Goal: Task Accomplishment & Management: Complete application form

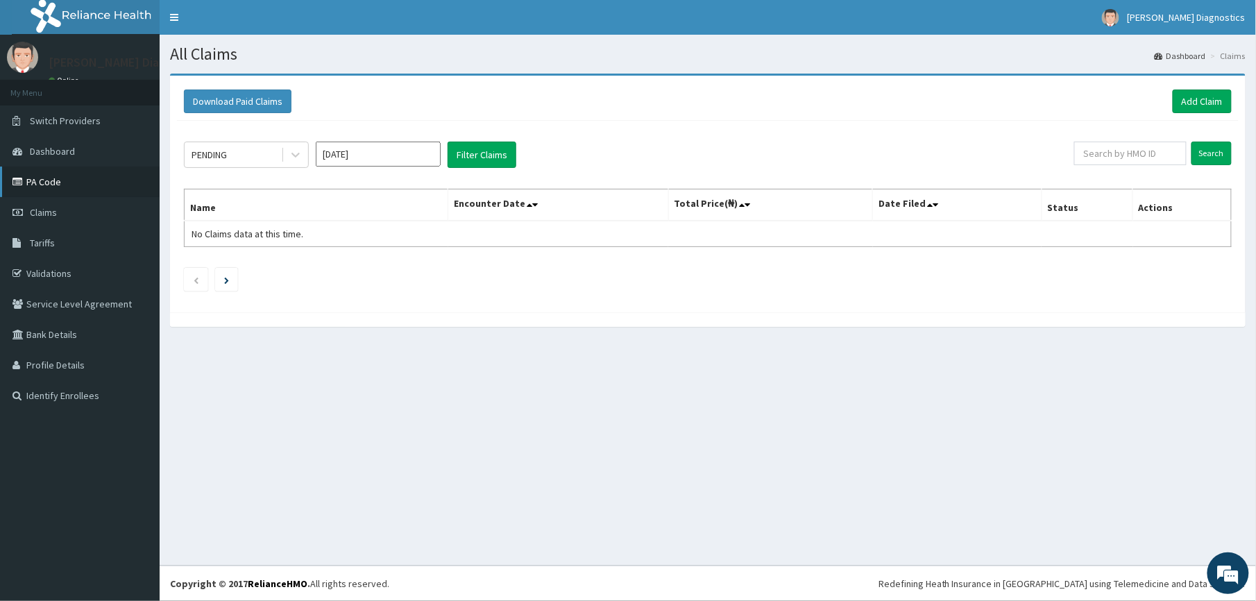
click at [37, 179] on link "PA Code" at bounding box center [80, 182] width 160 height 31
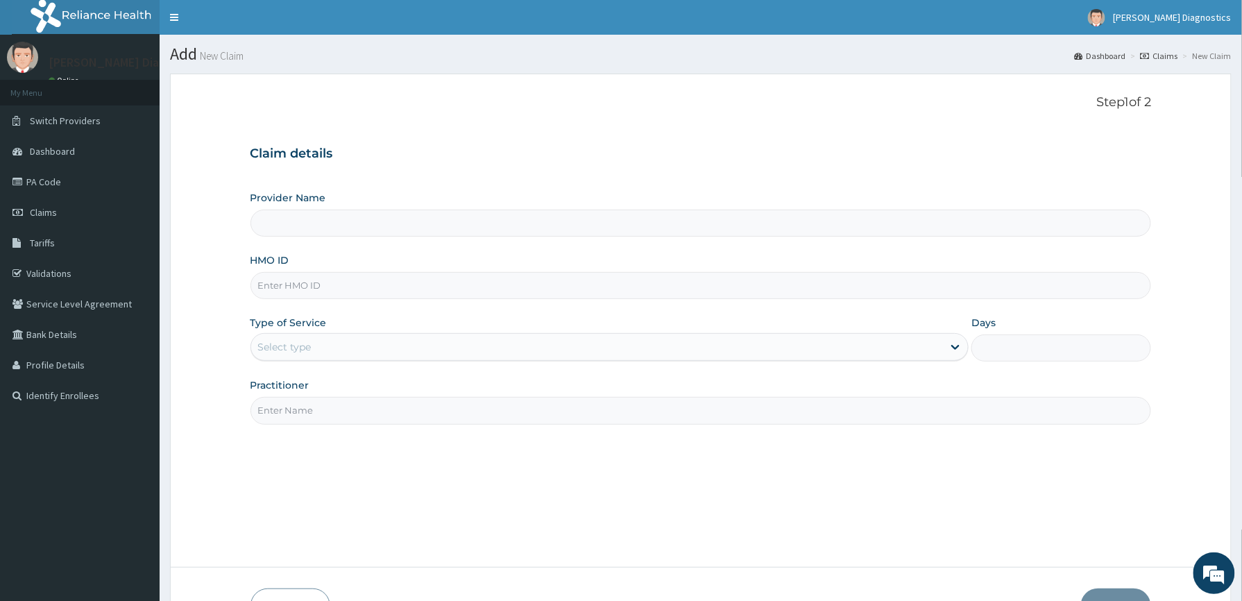
type input "[PERSON_NAME] Diagnostics"
click at [57, 153] on span "Dashboard" at bounding box center [52, 151] width 45 height 12
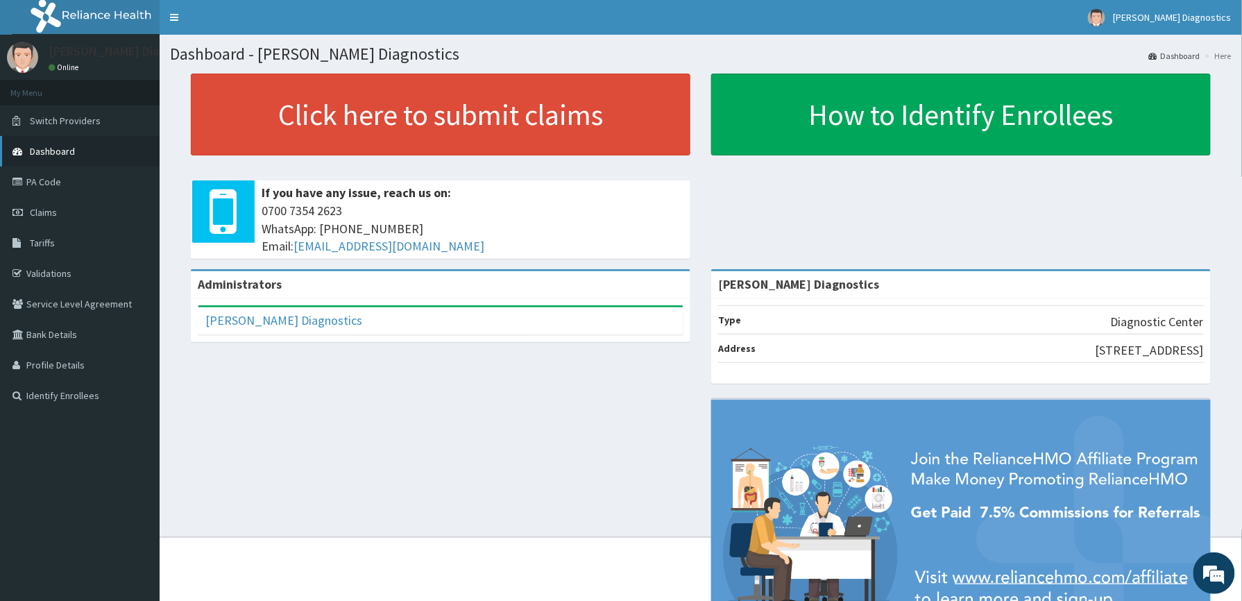
click at [53, 151] on span "Dashboard" at bounding box center [52, 151] width 45 height 12
click at [45, 184] on link "PA Code" at bounding box center [80, 182] width 160 height 31
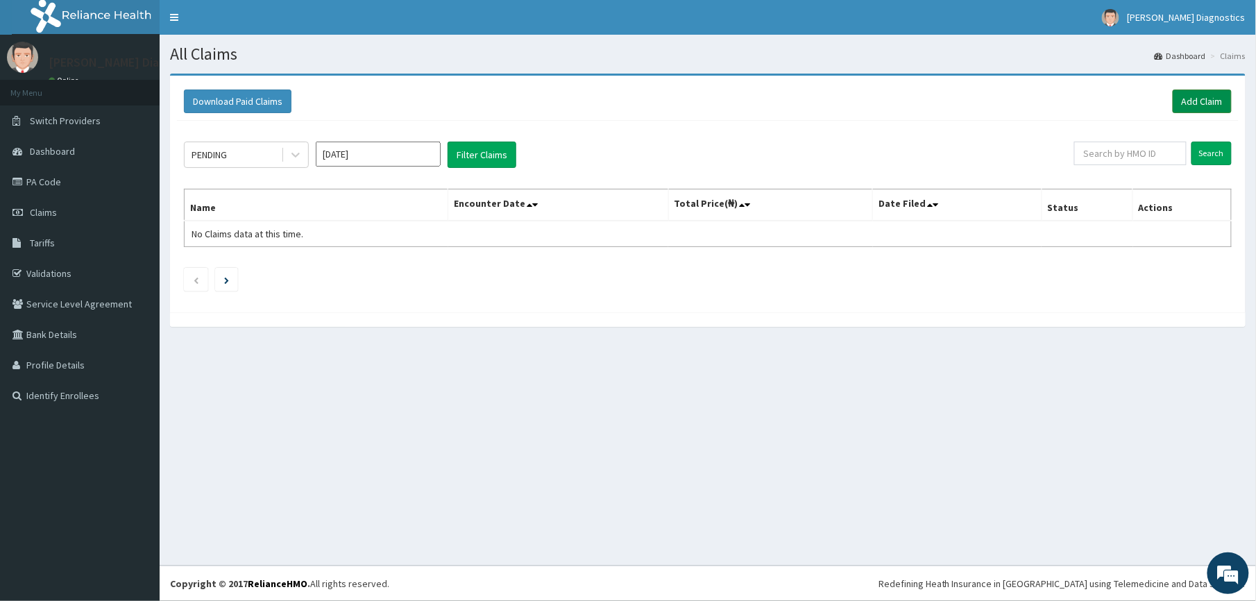
click at [1204, 97] on link "Add Claim" at bounding box center [1202, 102] width 59 height 24
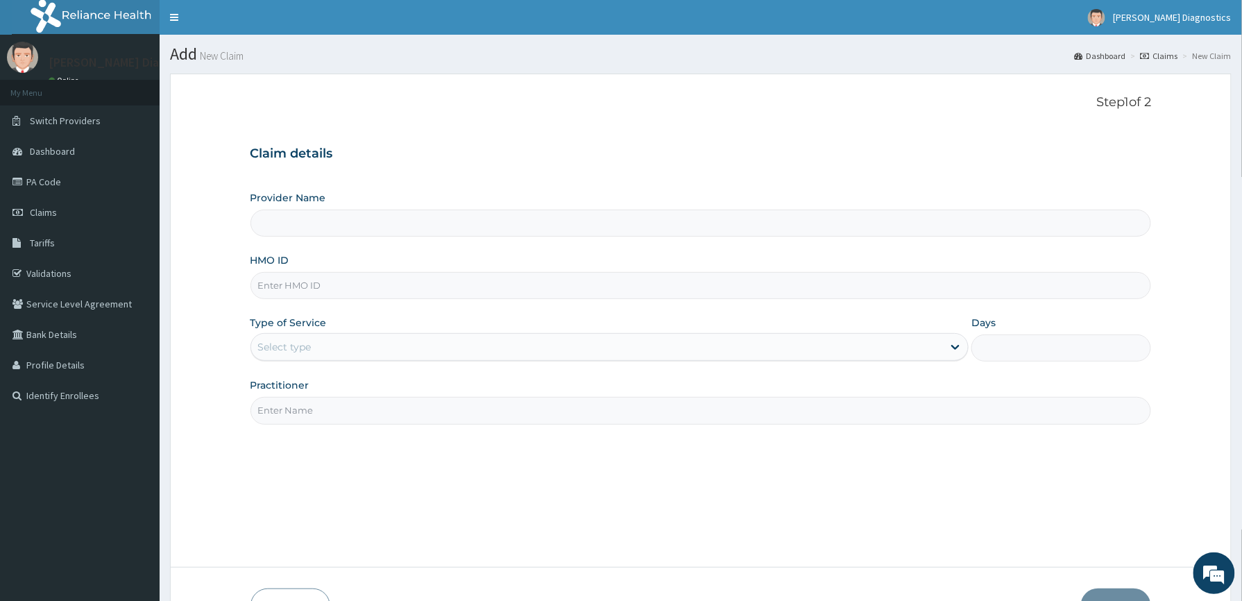
type input "[PERSON_NAME] Diagnostics"
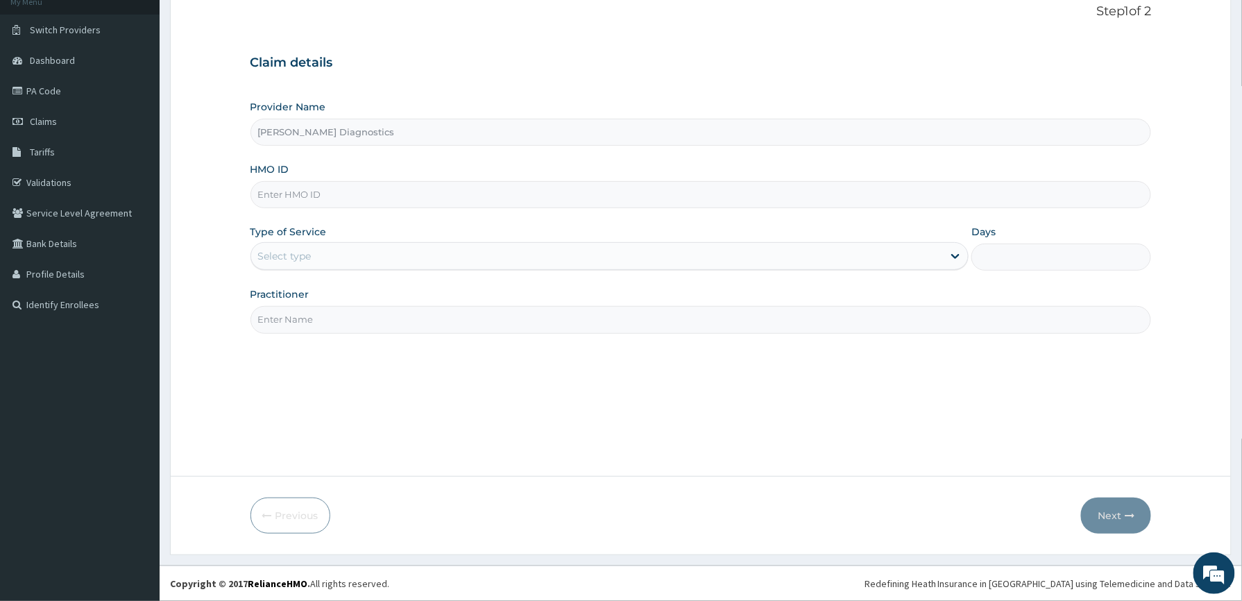
click at [303, 189] on input "HMO ID" at bounding box center [702, 194] width 902 height 27
paste input "NPM/10160/A"
type input "NPM/10160/A"
click at [319, 312] on input "Practitioner" at bounding box center [702, 319] width 902 height 27
click at [314, 315] on input "Practitioner" at bounding box center [702, 319] width 902 height 27
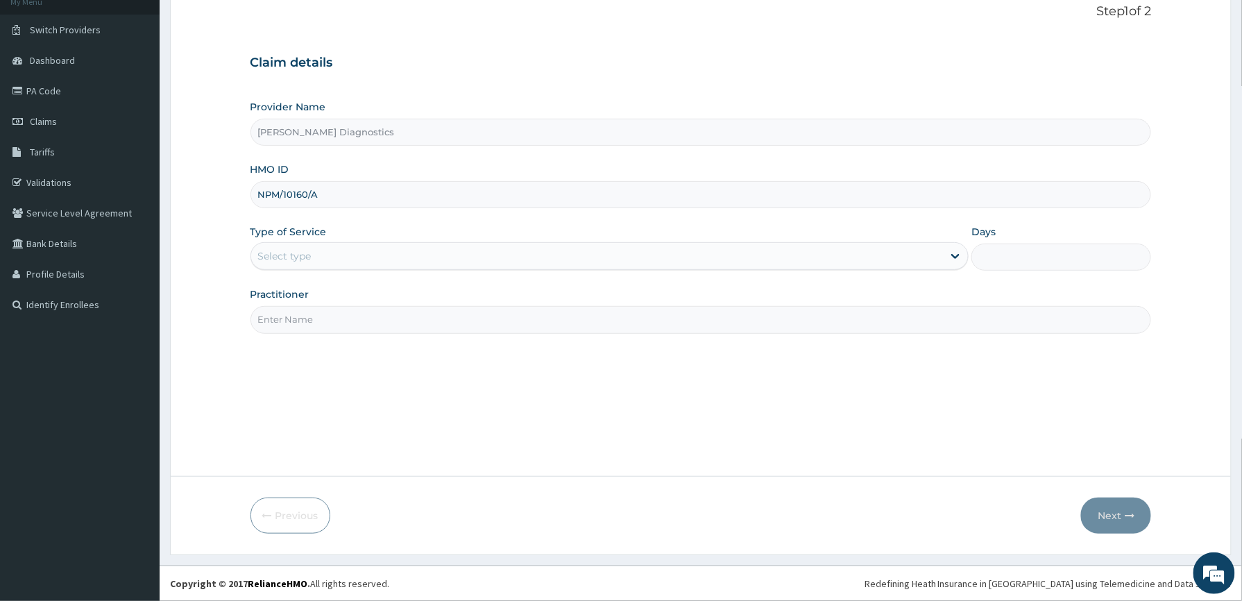
click at [353, 194] on input "NPM/10160/A" at bounding box center [702, 194] width 902 height 27
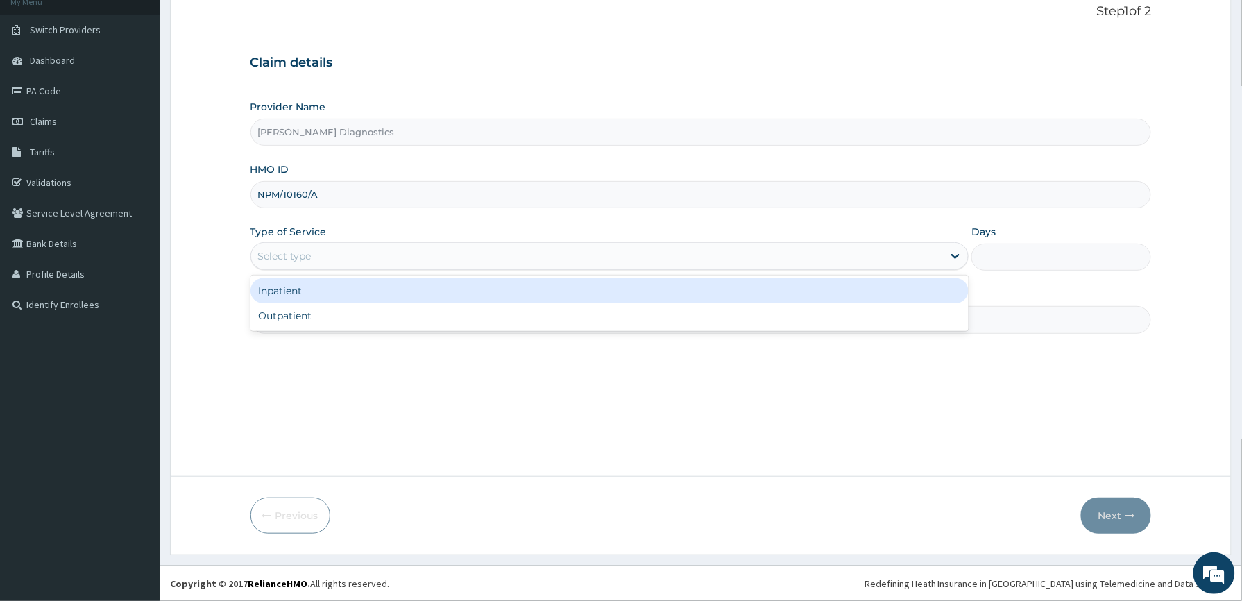
click at [371, 254] on div "Select type" at bounding box center [597, 256] width 693 height 22
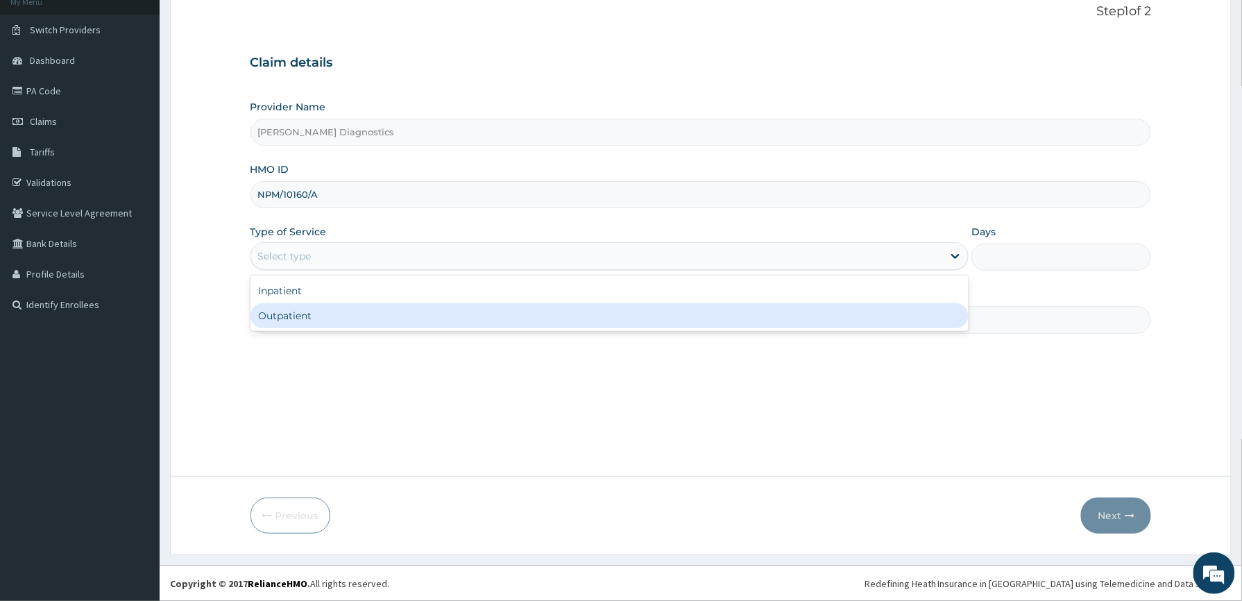
click at [353, 316] on div "Outpatient" at bounding box center [610, 315] width 719 height 25
type input "1"
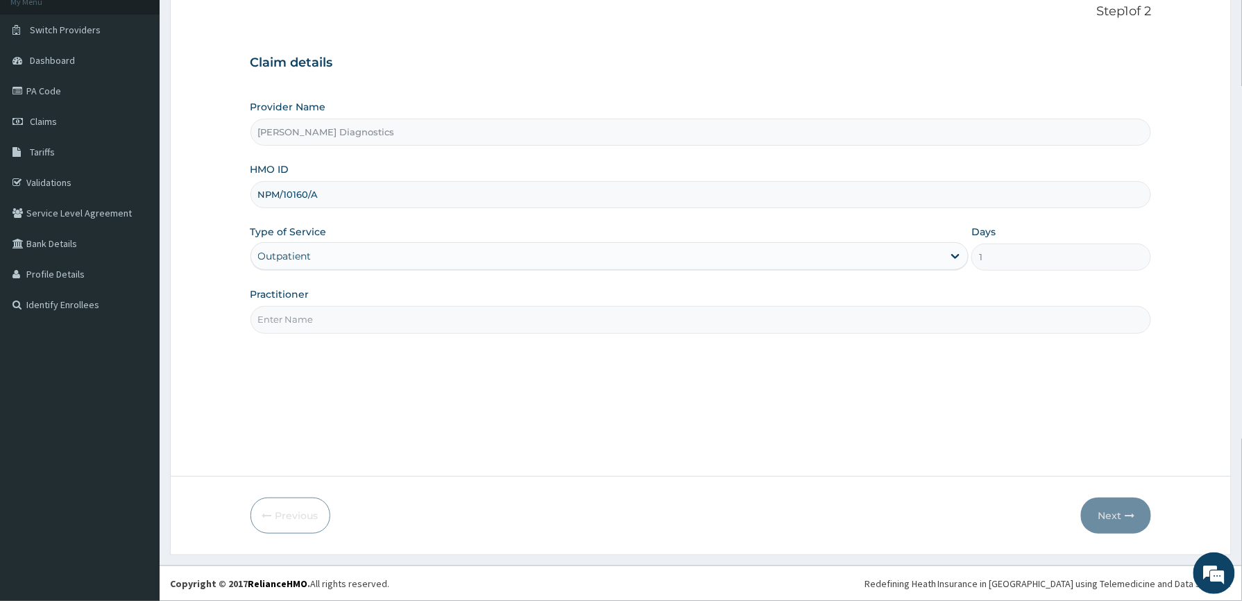
click at [309, 317] on input "Practitioner" at bounding box center [702, 319] width 902 height 27
type input "OGUCHKWU HENRRY"
click at [1113, 517] on button "Next" at bounding box center [1116, 516] width 70 height 36
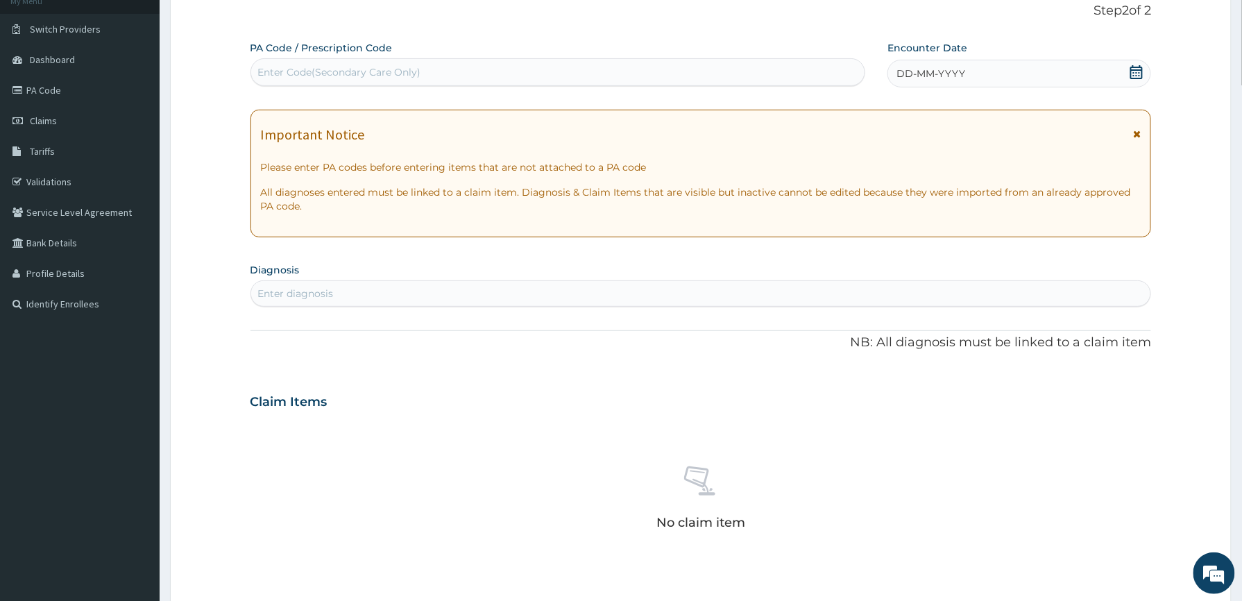
click at [292, 68] on div "Enter Code(Secondary Care Only)" at bounding box center [339, 72] width 163 height 14
paste input "NPM/10160/A"
type input "N"
click at [53, 98] on link "PA Code" at bounding box center [80, 90] width 160 height 31
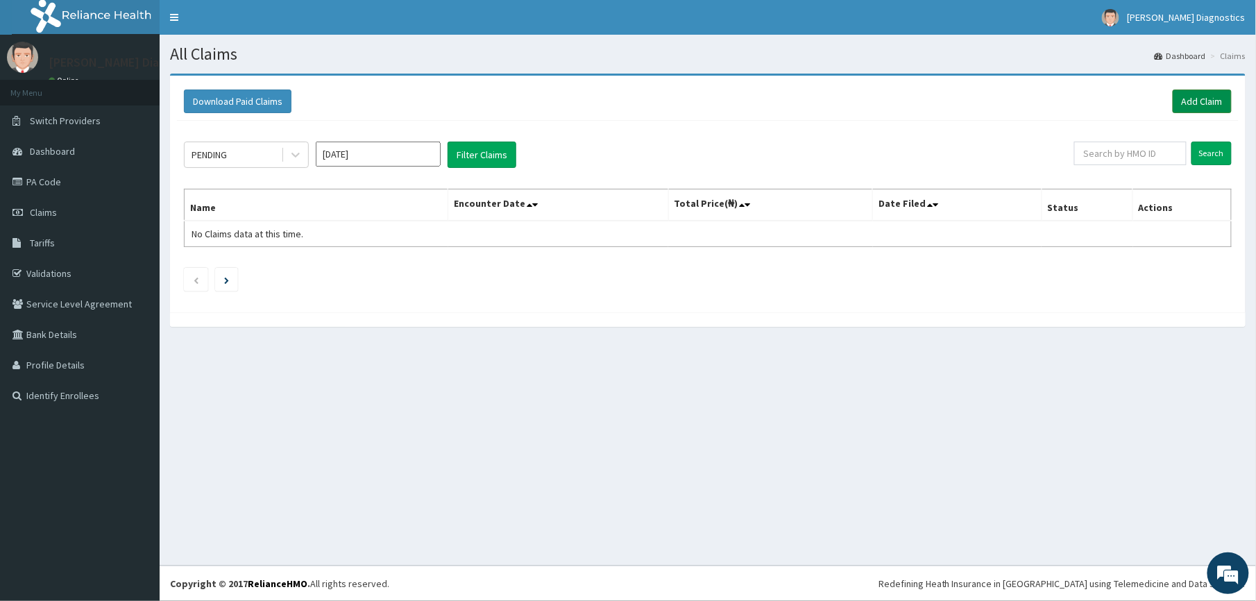
click at [1198, 98] on link "Add Claim" at bounding box center [1202, 102] width 59 height 24
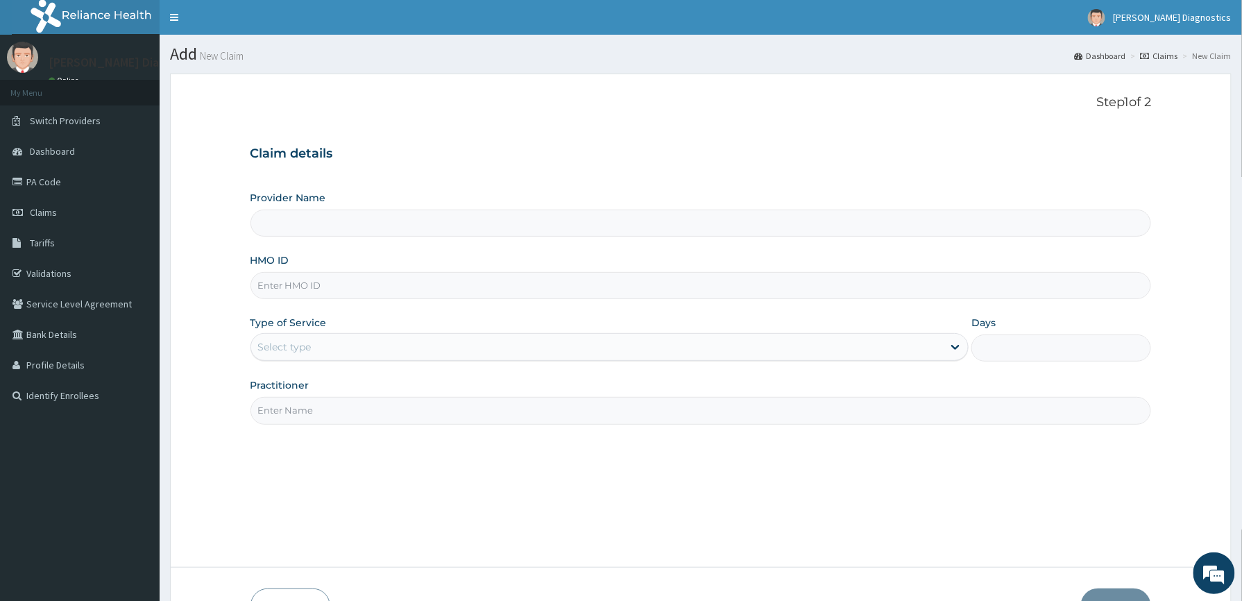
type input "[PERSON_NAME] Diagnostics"
click at [293, 284] on input "HMO ID" at bounding box center [702, 285] width 902 height 27
paste input "NPM/10160/A"
type input "NPM/10160/A"
click at [305, 344] on div "Select type" at bounding box center [284, 347] width 53 height 14
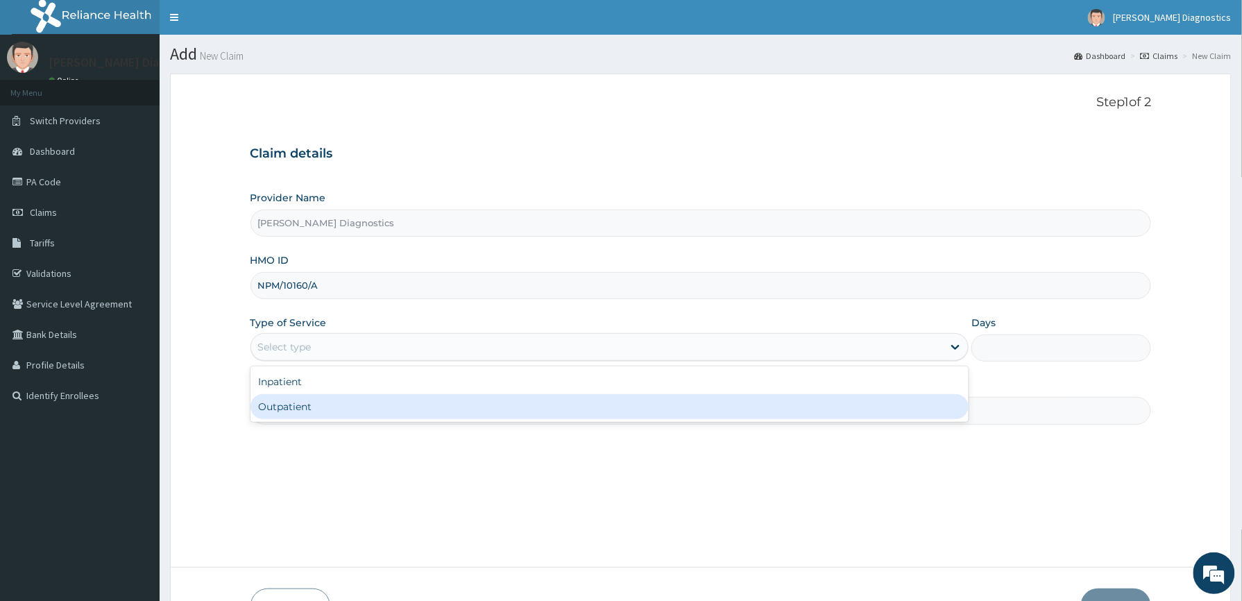
click at [310, 405] on div "Outpatient" at bounding box center [610, 406] width 719 height 25
type input "1"
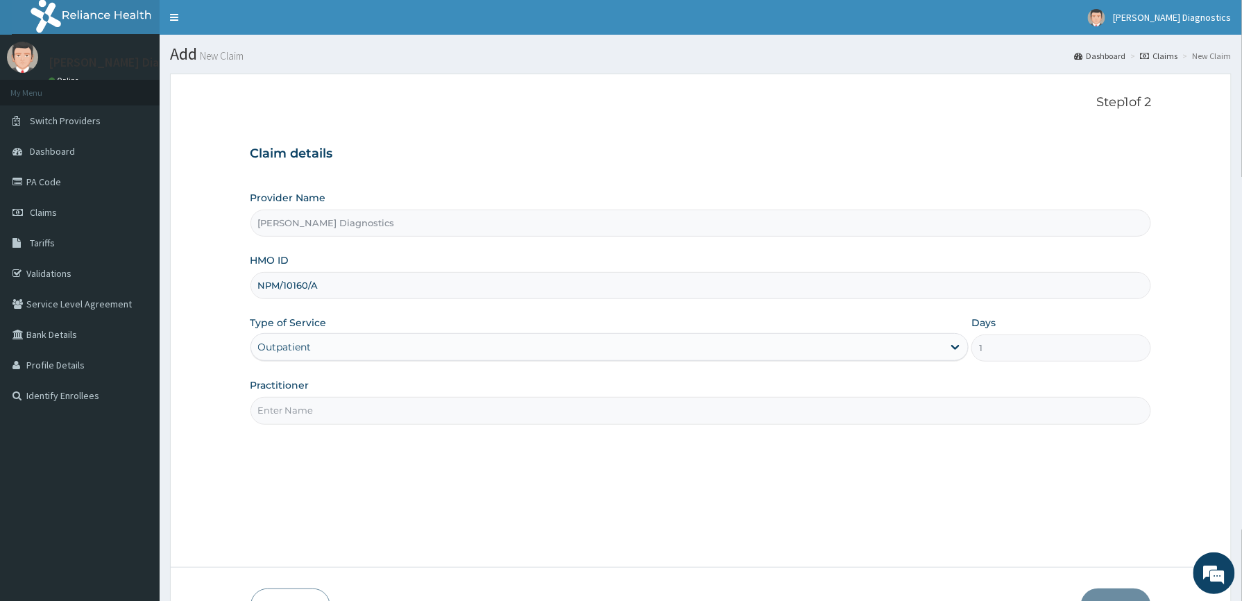
click at [316, 409] on input "Practitioner" at bounding box center [702, 410] width 902 height 27
type input "OGUCHKWU HENRRY"
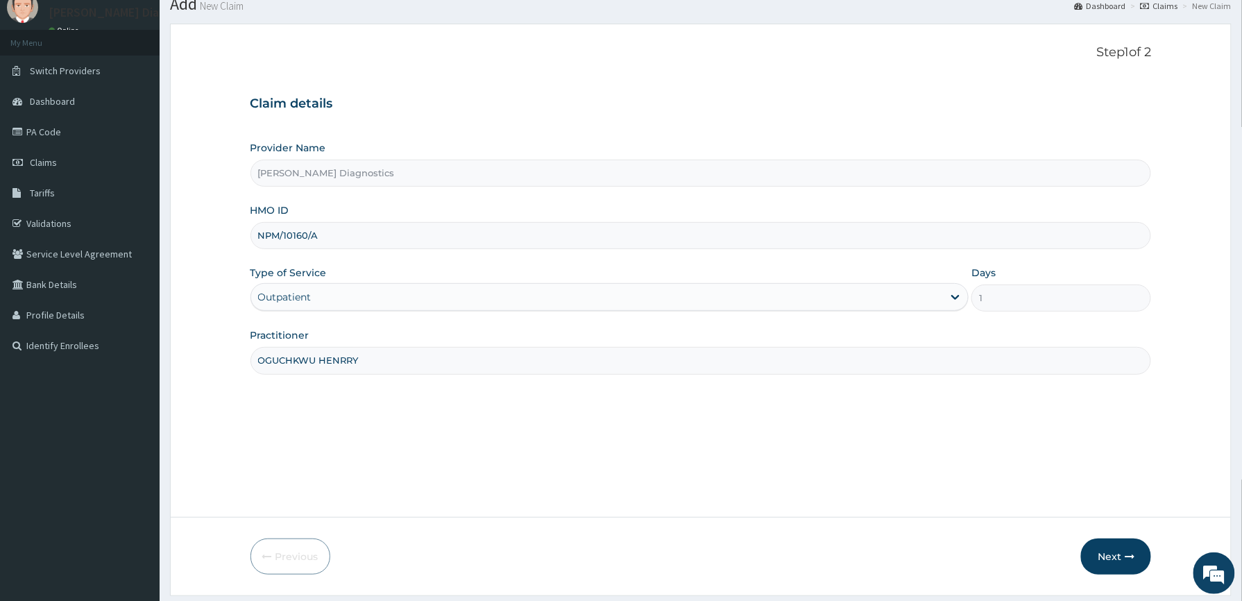
scroll to position [92, 0]
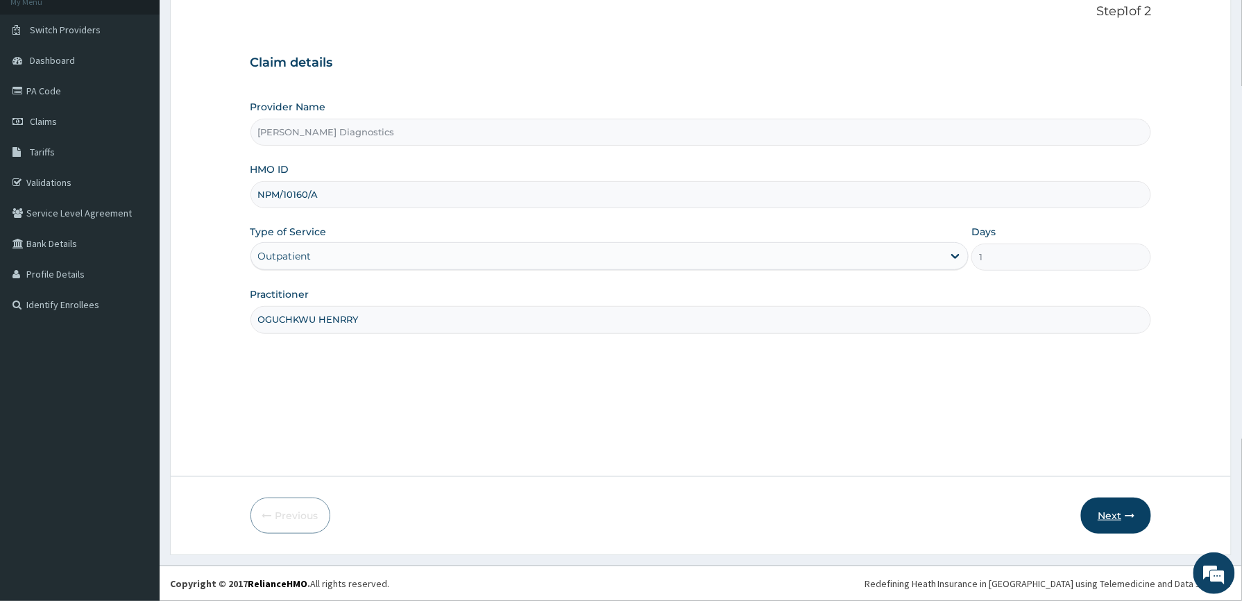
click at [1104, 512] on button "Next" at bounding box center [1116, 516] width 70 height 36
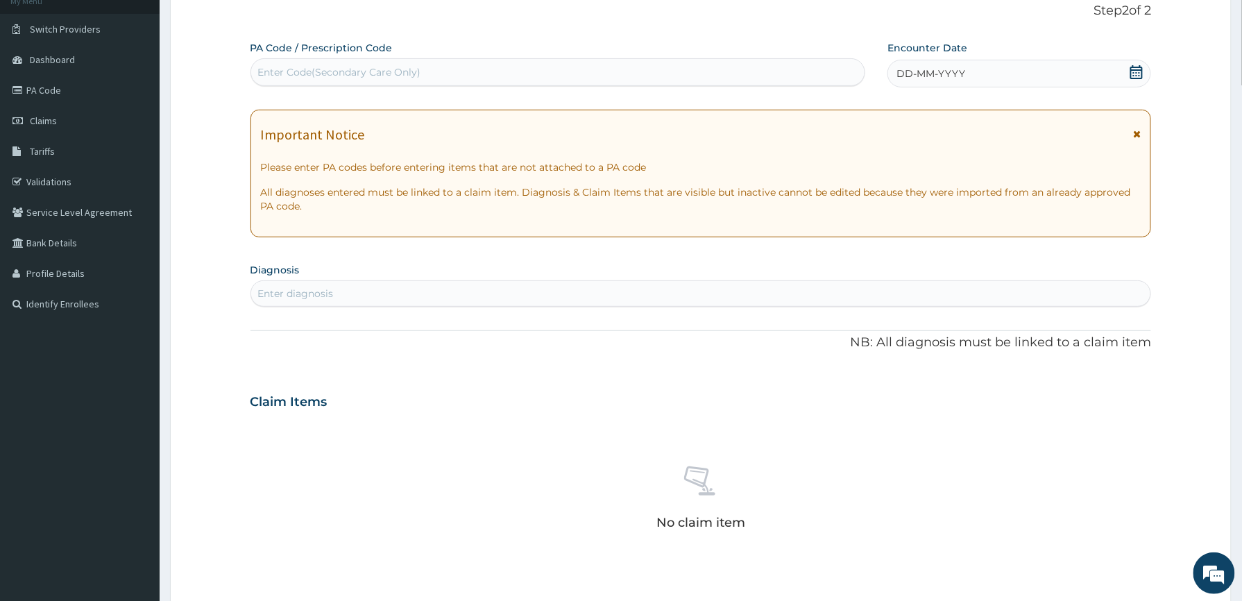
click at [455, 73] on div "Enter Code(Secondary Care Only)" at bounding box center [558, 72] width 614 height 22
paste input "NPM/10160/A"
type input "NPM/10160/A"
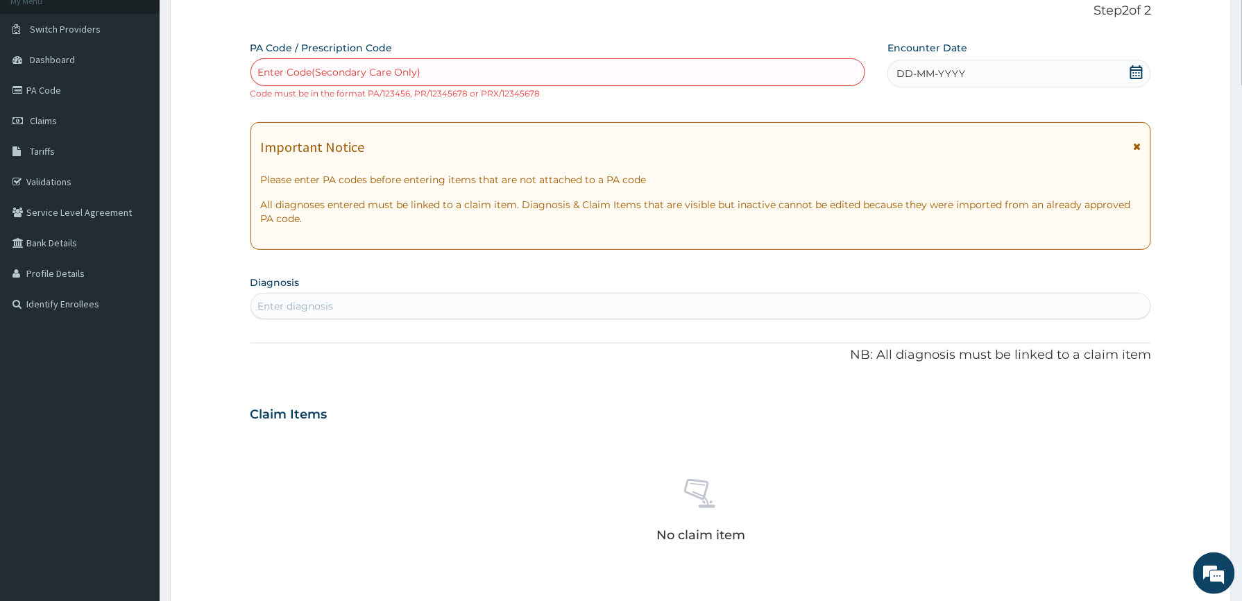
click at [1138, 74] on icon at bounding box center [1137, 72] width 14 height 14
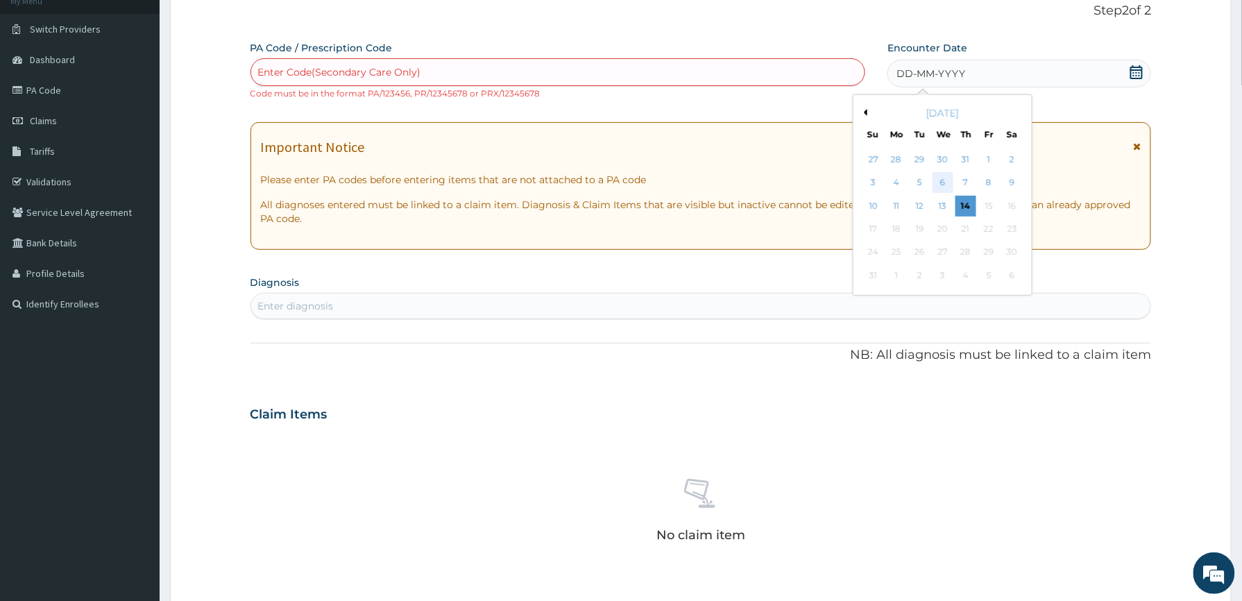
click at [941, 182] on div "6" at bounding box center [943, 183] width 21 height 21
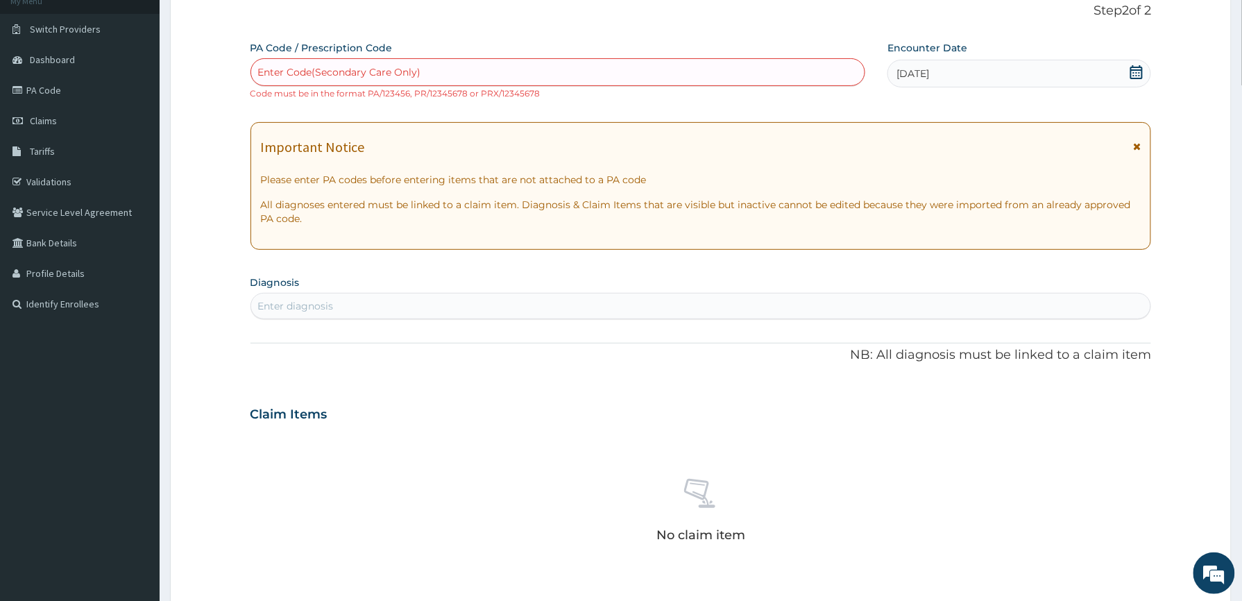
click at [695, 300] on div "Enter diagnosis" at bounding box center [701, 306] width 900 height 22
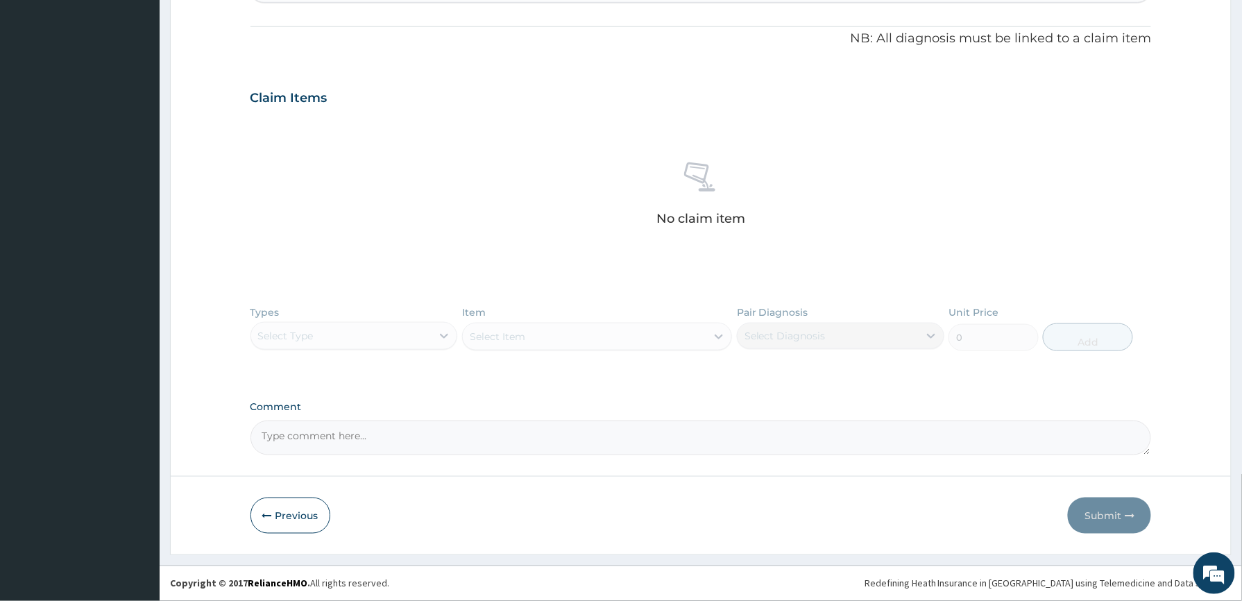
scroll to position [0, 0]
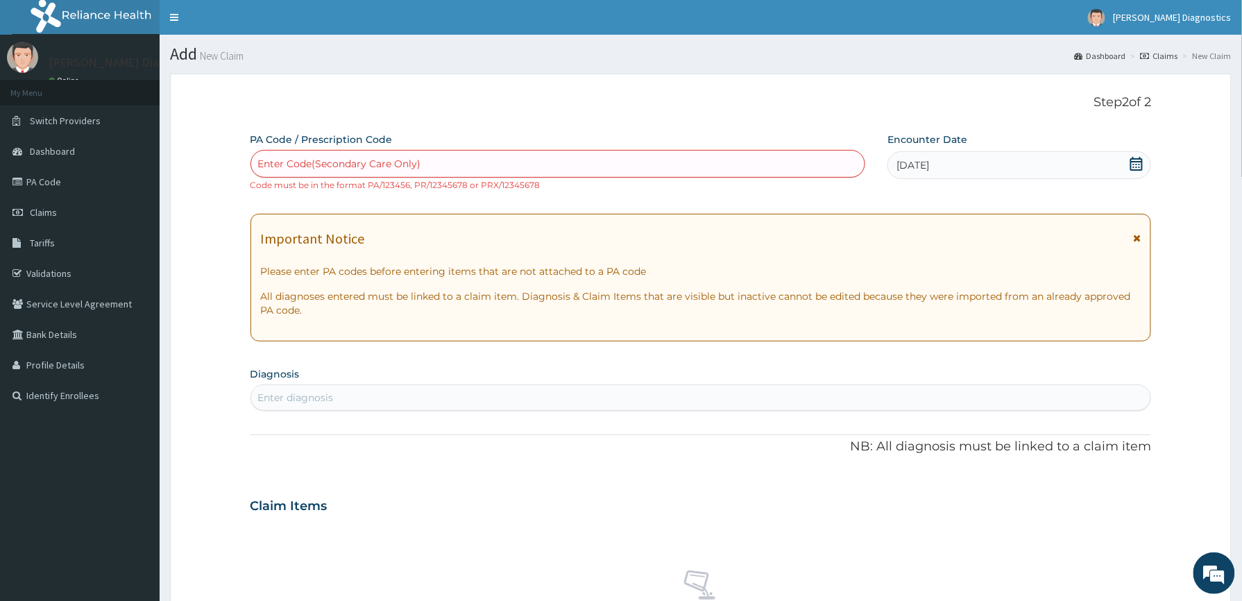
click at [267, 389] on div "Enter diagnosis" at bounding box center [701, 398] width 900 height 22
click at [275, 393] on div "Enter diagnosis" at bounding box center [296, 398] width 76 height 14
click at [267, 394] on div "Enter diagnosis" at bounding box center [296, 398] width 76 height 14
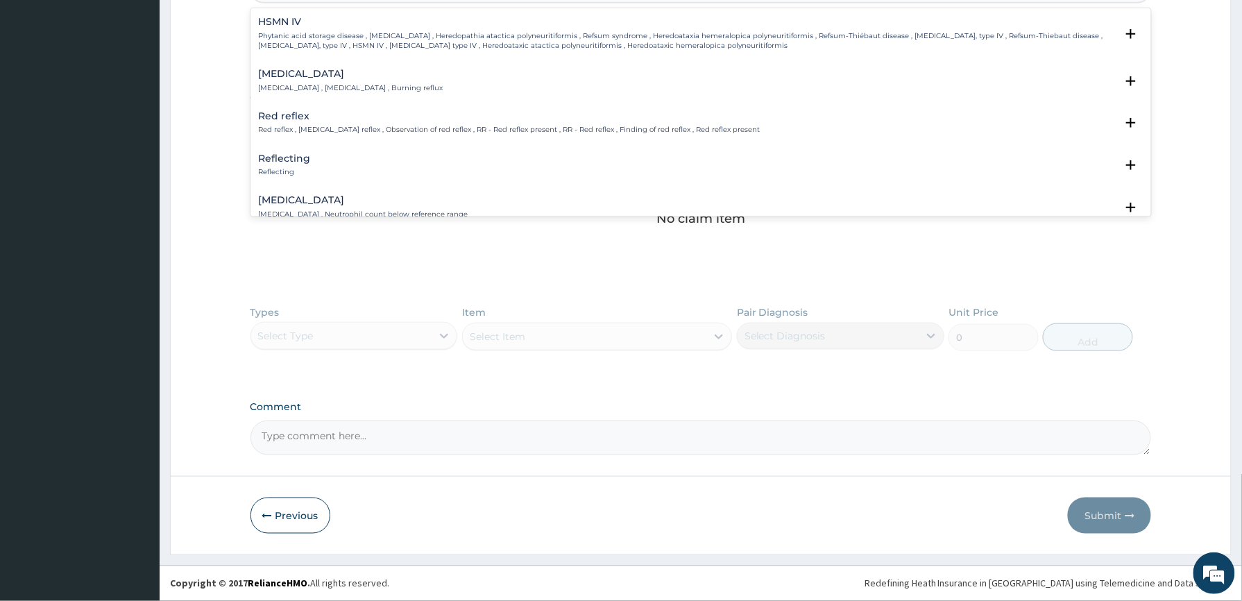
click at [316, 171] on div "Reflecting Reflecting" at bounding box center [701, 165] width 885 height 24
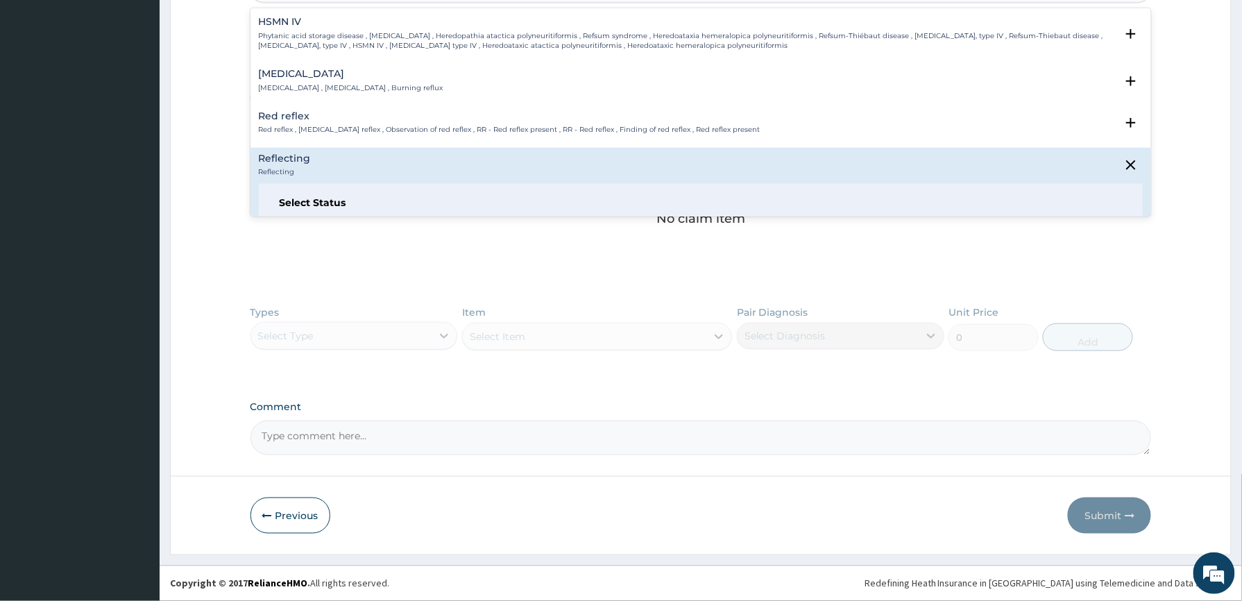
click at [332, 201] on h6 "Select Status" at bounding box center [701, 203] width 843 height 10
click at [428, 204] on h6 "Select Status" at bounding box center [701, 203] width 843 height 10
click at [364, 203] on h6 "Select Status" at bounding box center [701, 203] width 843 height 10
click at [375, 204] on h6 "Select Status" at bounding box center [701, 203] width 843 height 10
click at [317, 200] on h6 "Select Status" at bounding box center [701, 203] width 843 height 10
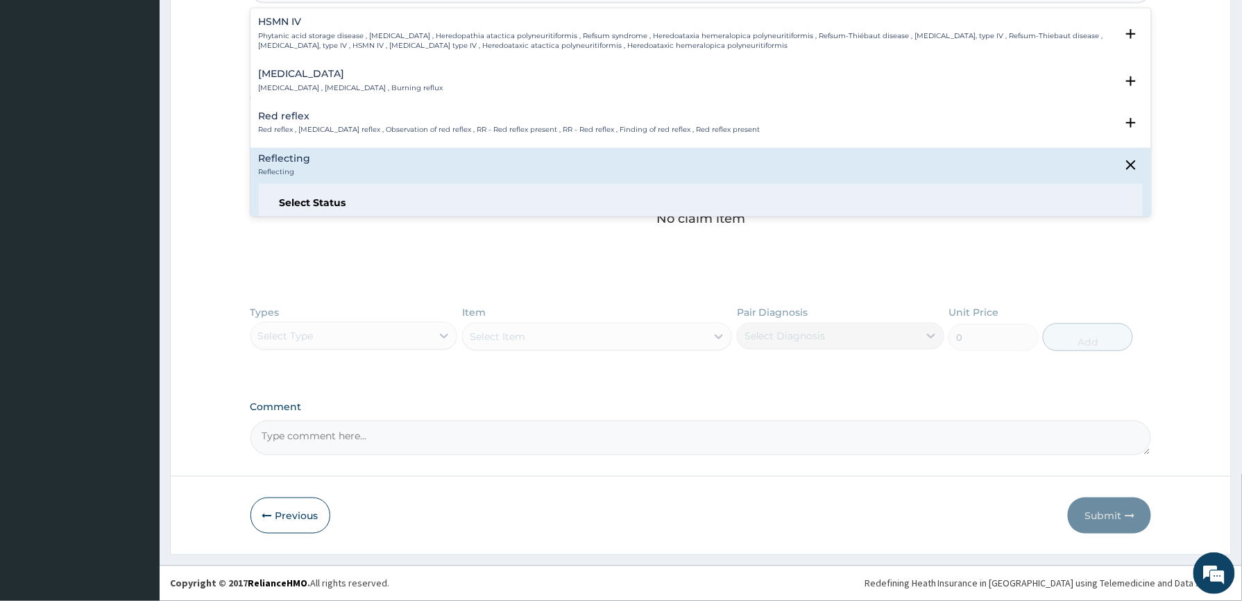
click at [1070, 199] on h6 "Select Status" at bounding box center [701, 203] width 843 height 10
click at [1111, 193] on div "Select Status Query Query covers suspected (?), Keep in view (kiv), Ruled out (…" at bounding box center [701, 228] width 885 height 88
type input "ref"
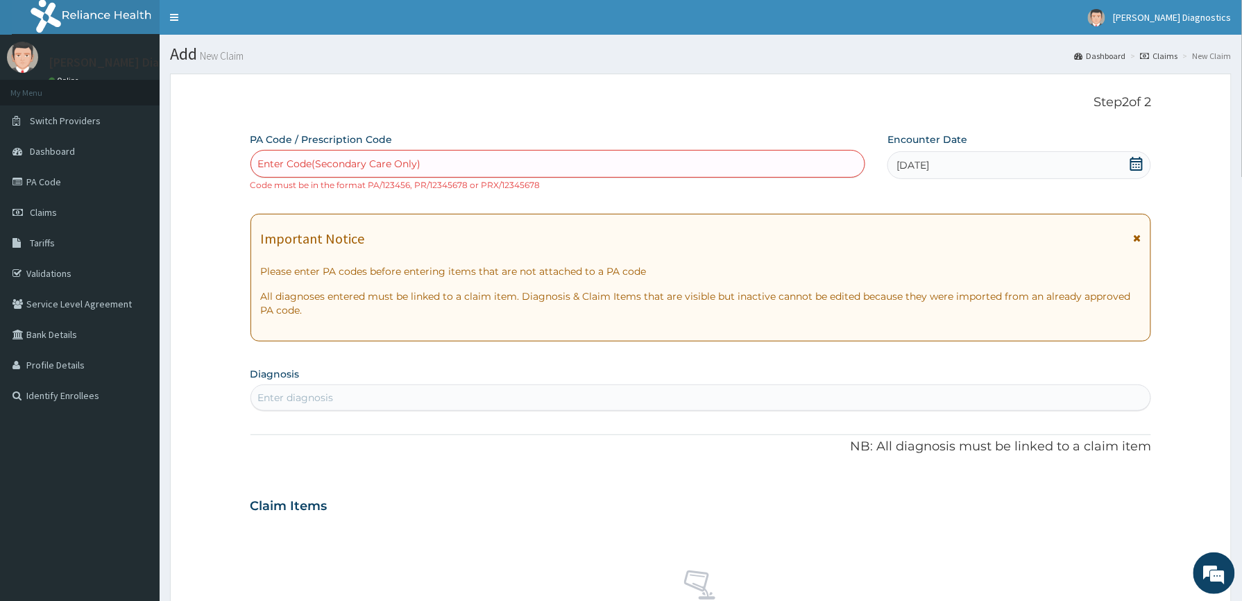
click at [267, 395] on div "Enter diagnosis" at bounding box center [296, 398] width 76 height 14
click at [259, 395] on div "Enter diagnosis" at bounding box center [296, 398] width 76 height 14
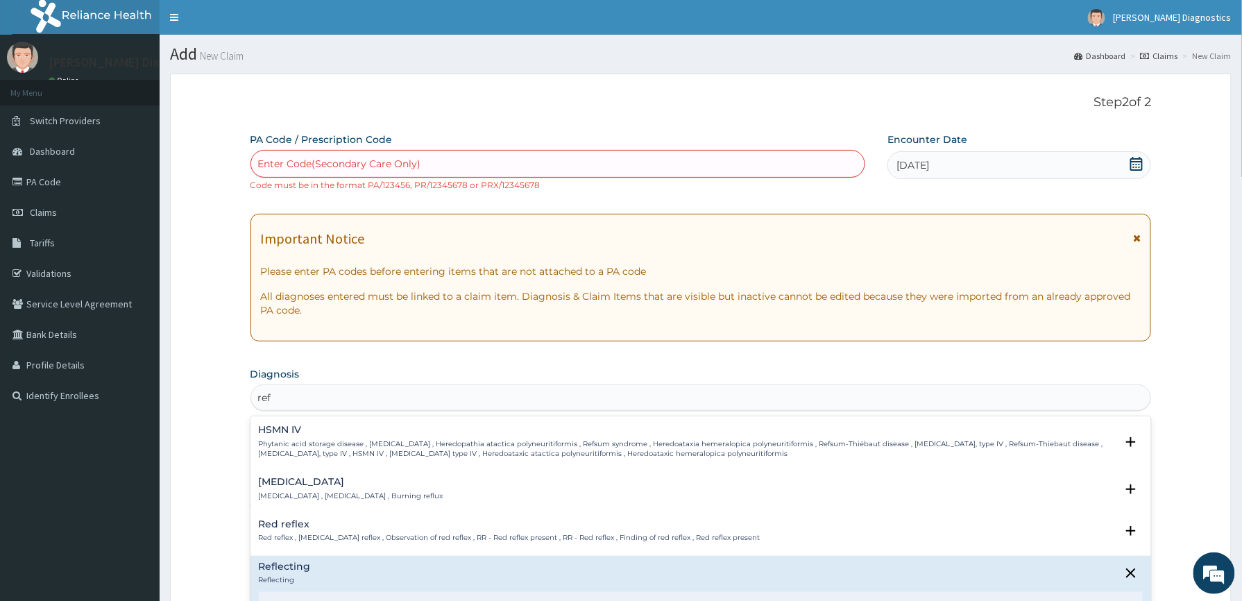
click at [320, 583] on div "Reflecting Reflecting" at bounding box center [701, 574] width 885 height 24
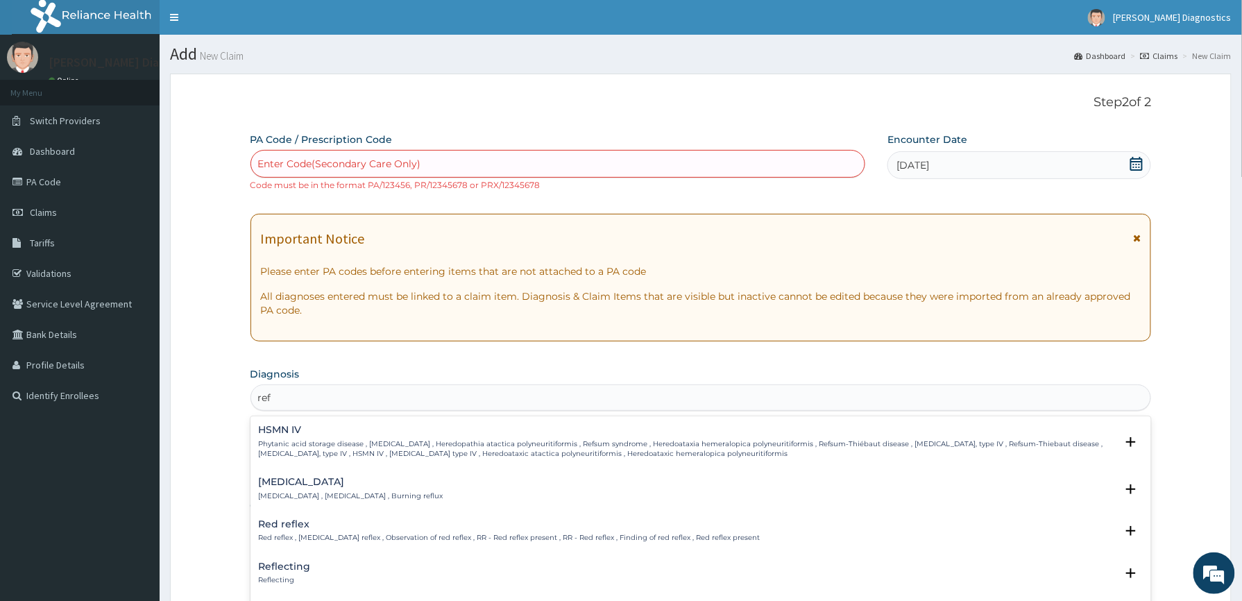
click at [298, 573] on div "Reflecting Reflecting" at bounding box center [285, 574] width 52 height 24
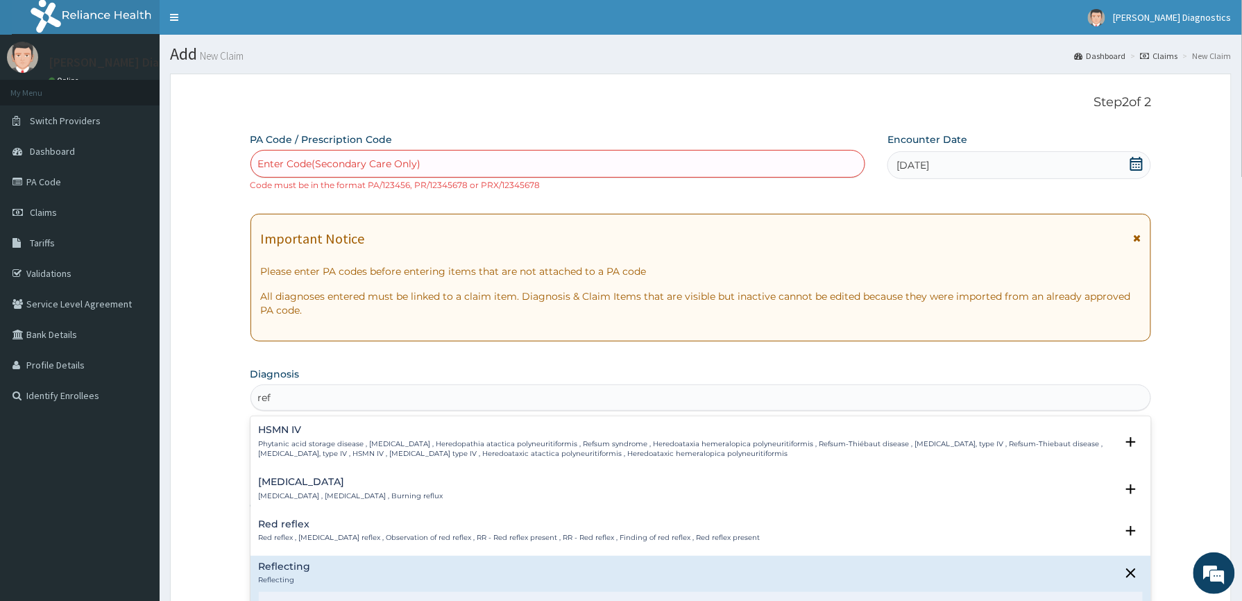
scroll to position [409, 0]
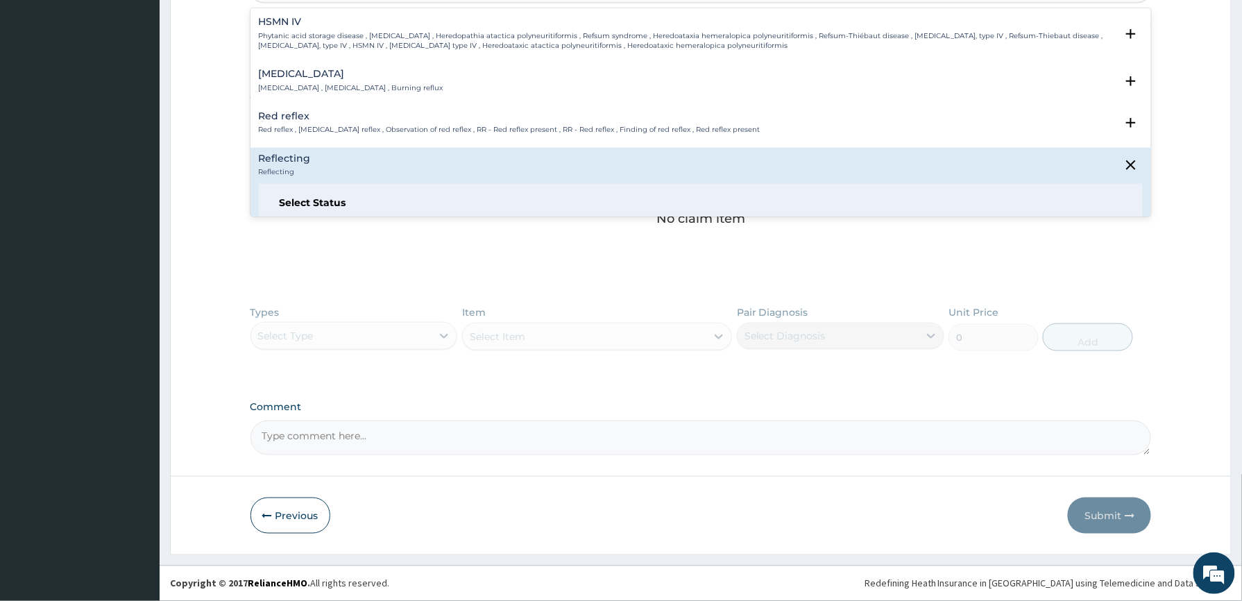
click at [345, 198] on h6 "Select Status" at bounding box center [701, 203] width 843 height 10
click at [344, 198] on h6 "Select Status" at bounding box center [701, 203] width 843 height 10
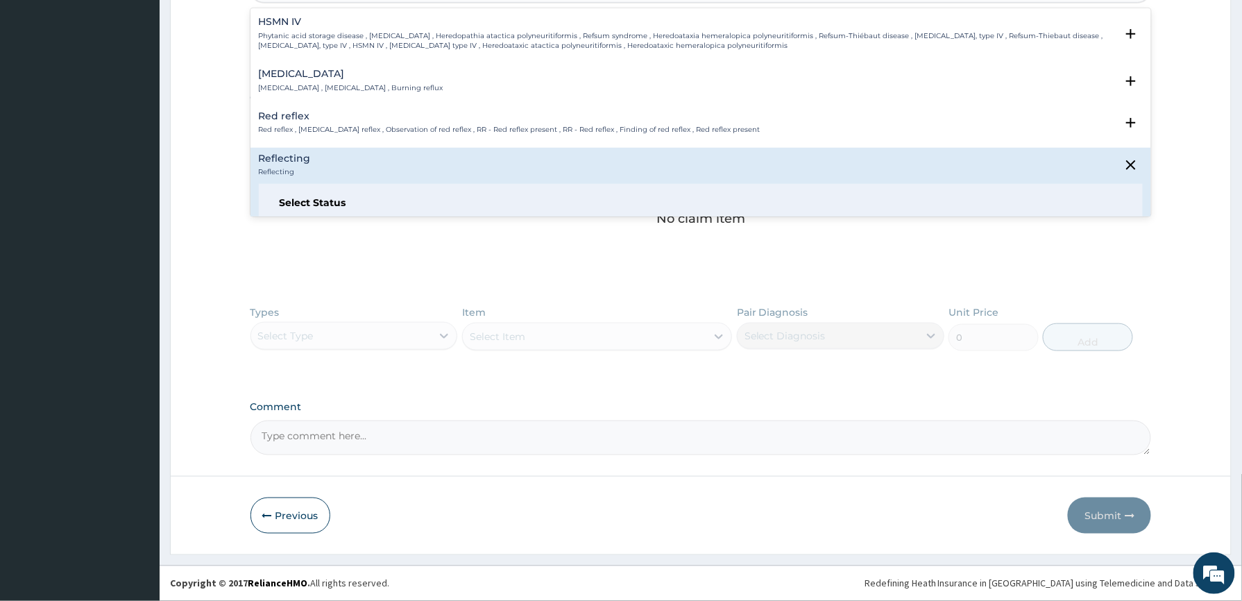
click at [344, 198] on h6 "Select Status" at bounding box center [701, 203] width 843 height 10
click at [345, 198] on h6 "Select Status" at bounding box center [701, 203] width 843 height 10
type input "ref"
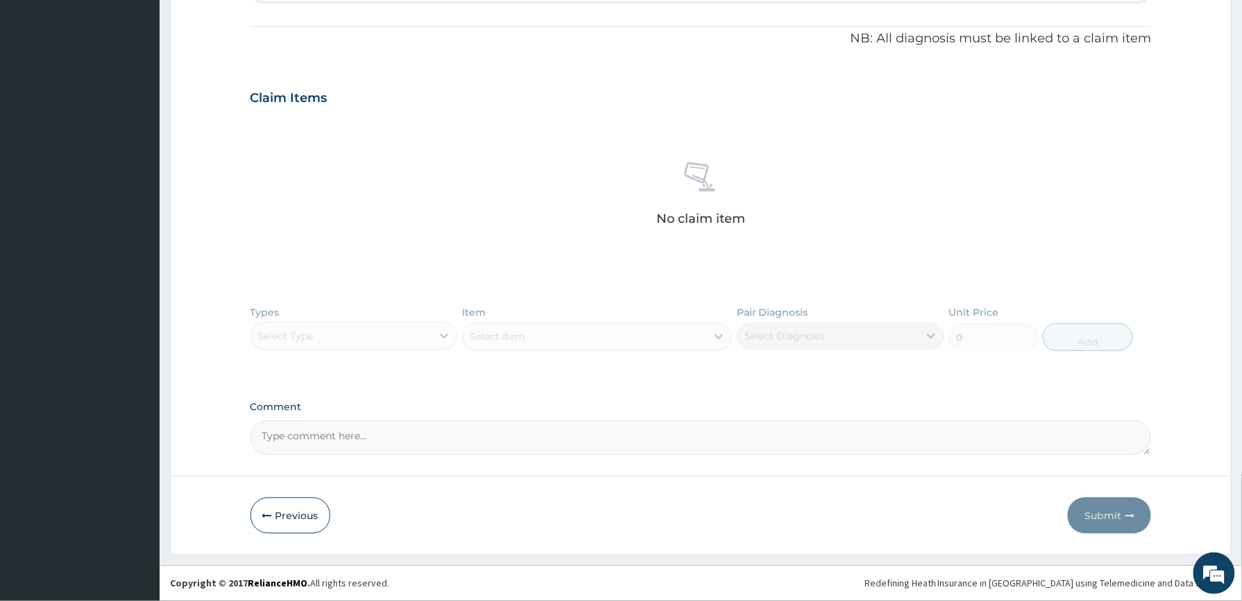
scroll to position [0, 0]
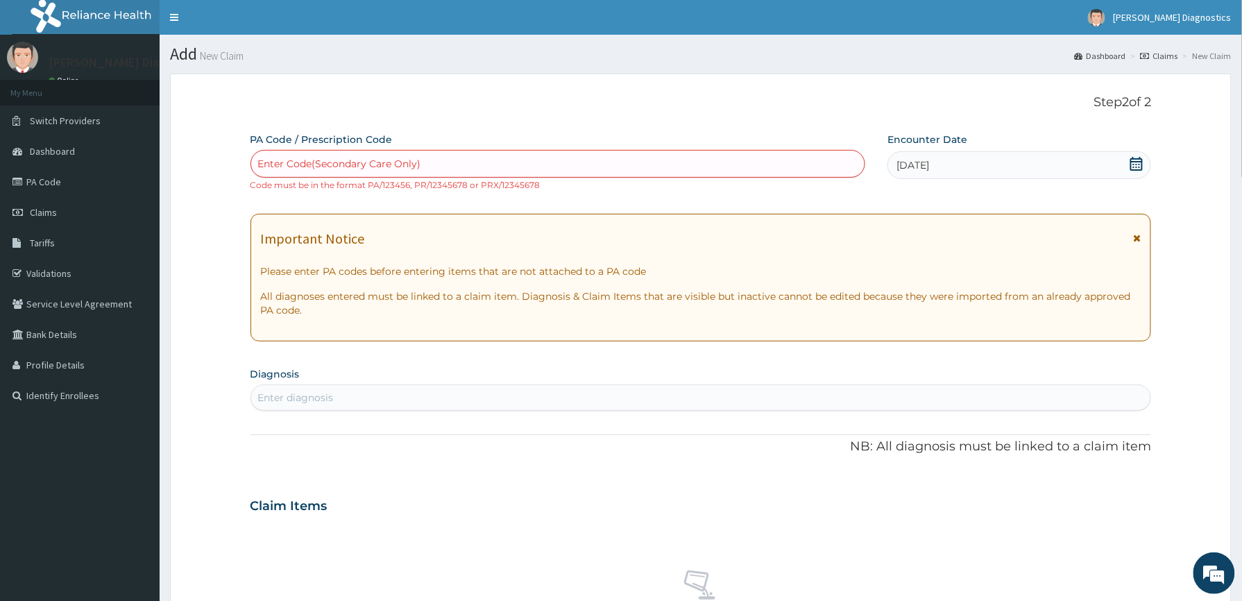
click at [295, 396] on div "Enter diagnosis" at bounding box center [296, 398] width 76 height 14
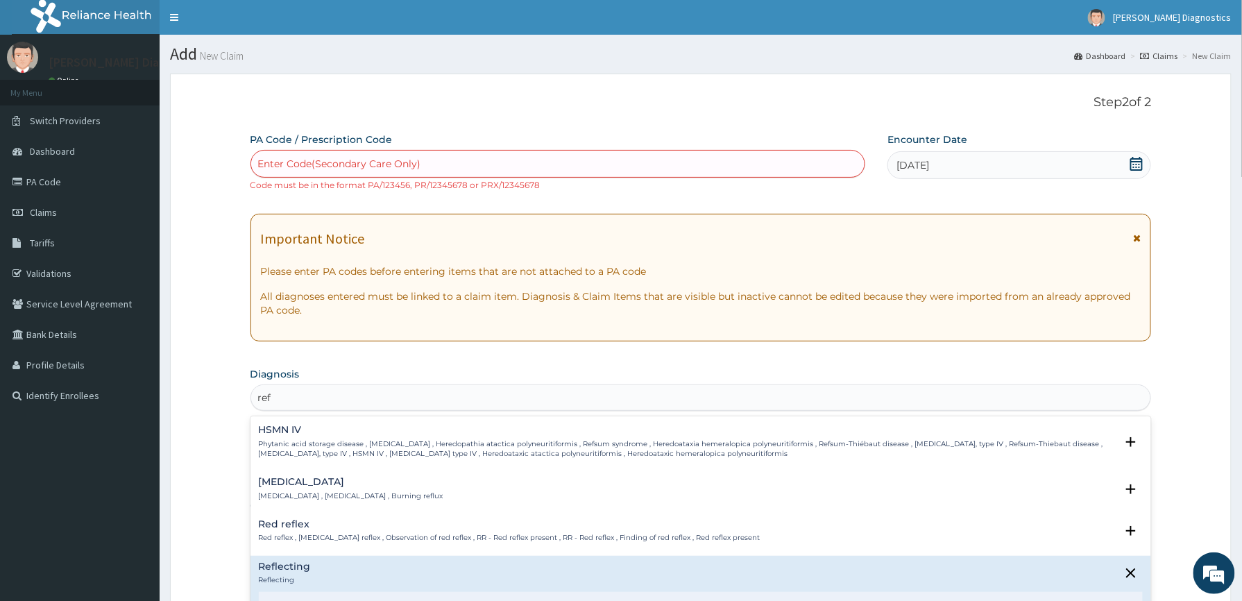
click at [326, 571] on div "Reflecting Reflecting" at bounding box center [701, 574] width 885 height 24
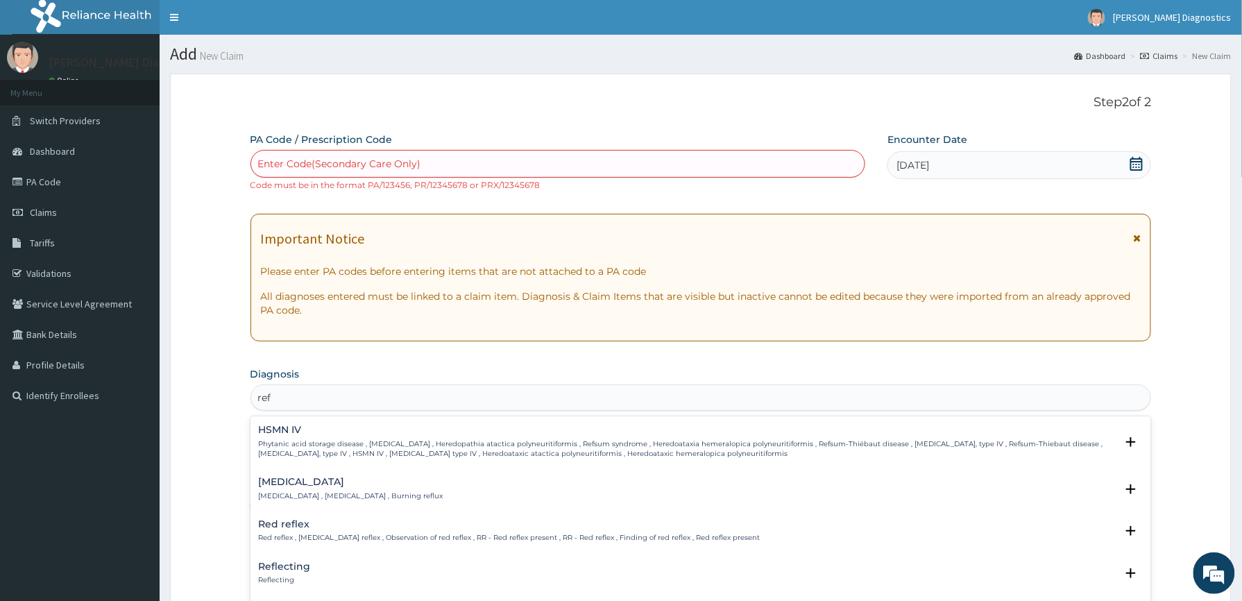
click at [328, 564] on div "Reflecting Reflecting" at bounding box center [701, 574] width 885 height 24
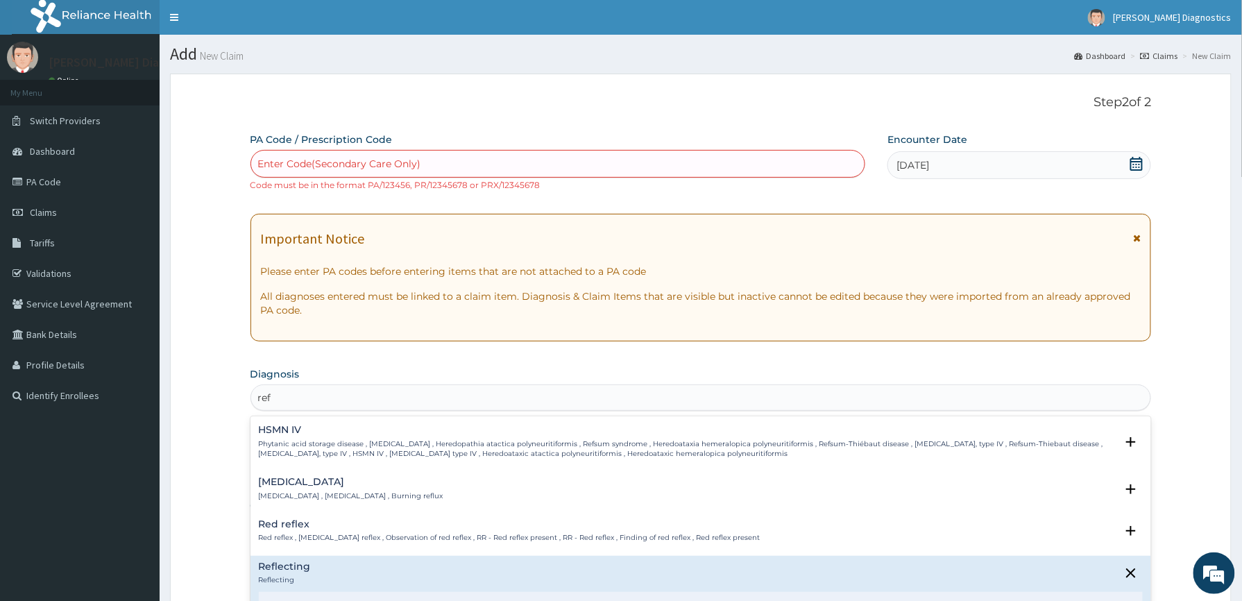
scroll to position [409, 0]
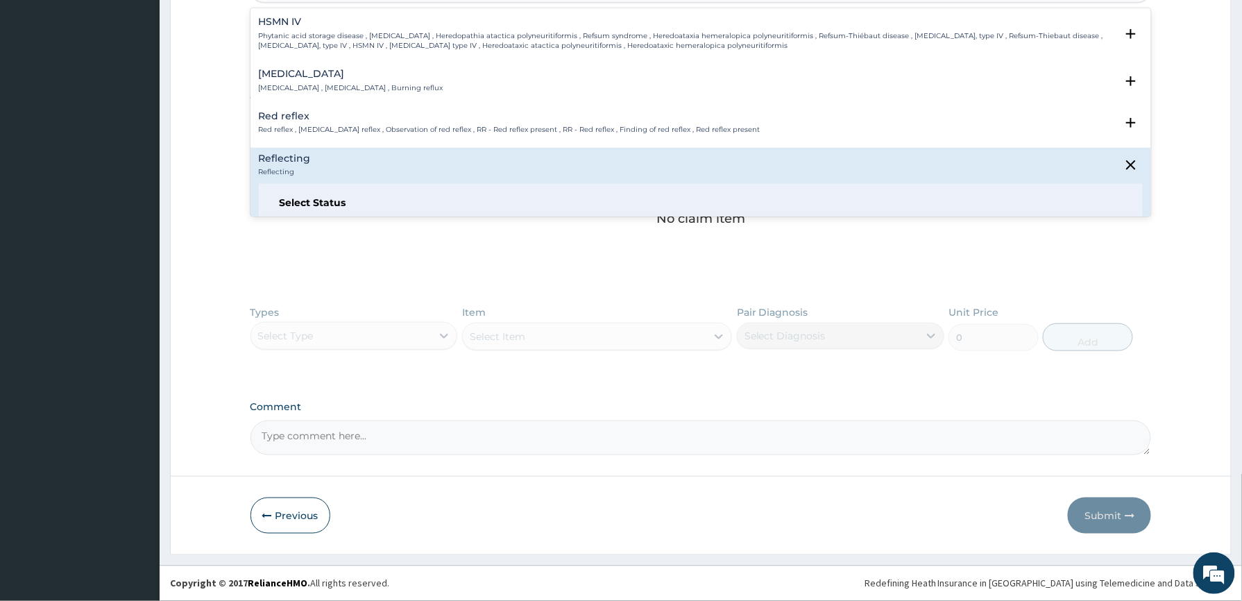
click at [340, 200] on h6 "Select Status" at bounding box center [701, 203] width 843 height 10
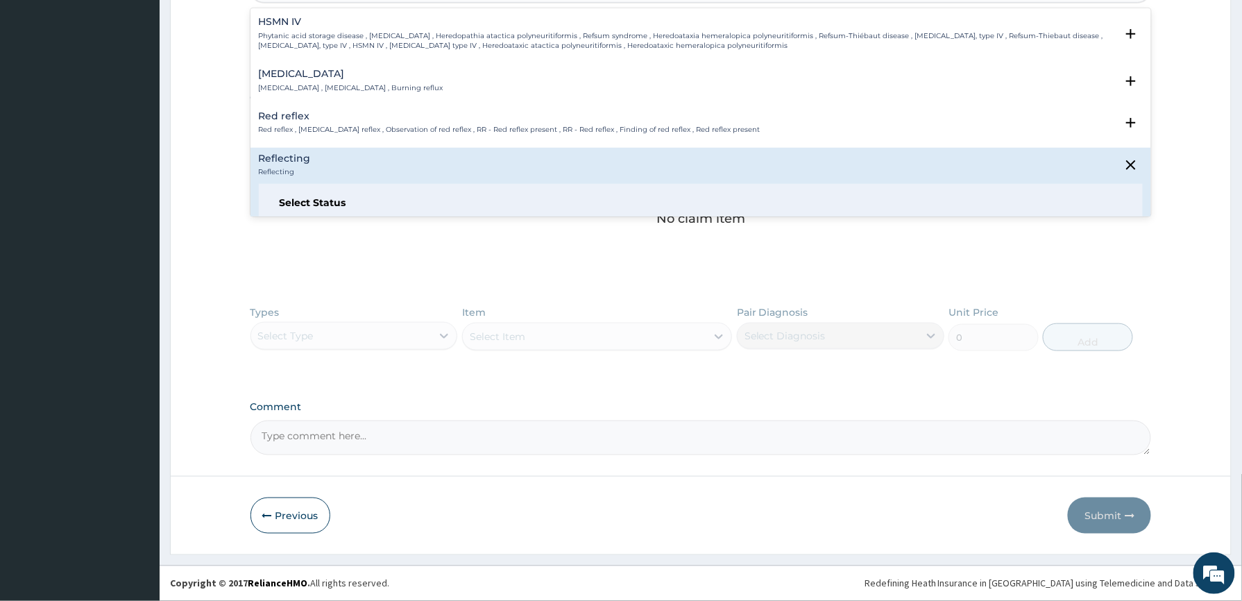
click at [340, 200] on h6 "Select Status" at bounding box center [701, 203] width 843 height 10
type input "ref"
click at [447, 341] on div "Types Select Type Item Select Item Pair Diagnosis Select Diagnosis Unit Price 0…" at bounding box center [702, 338] width 902 height 81
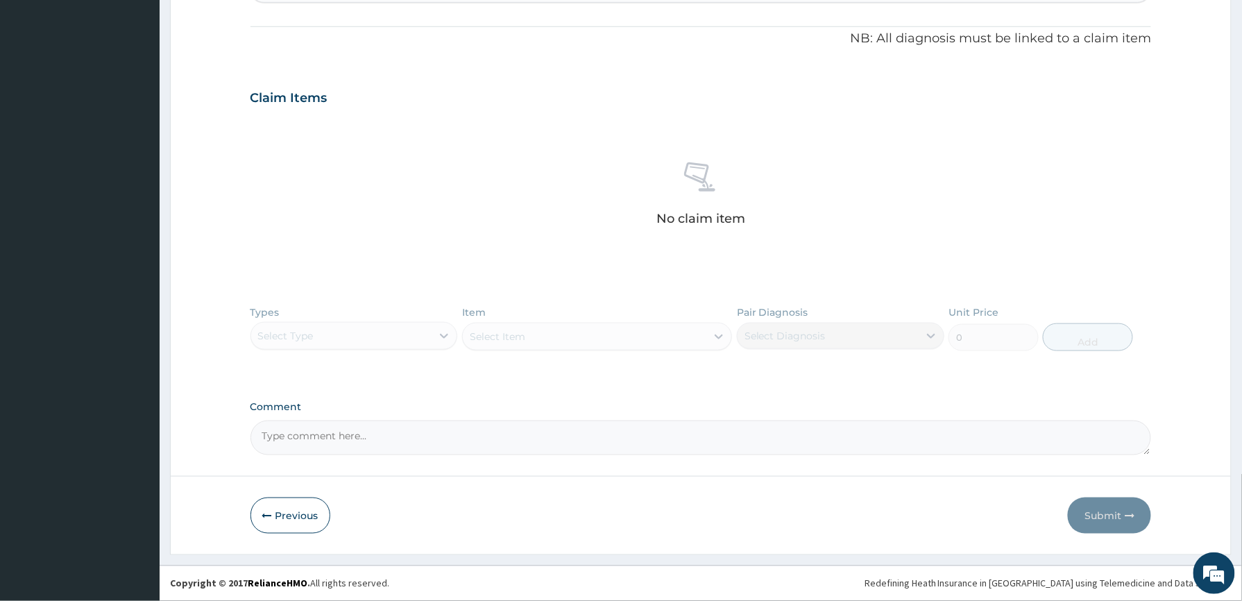
click at [444, 339] on div "Types Select Type Item Select Item Pair Diagnosis Select Diagnosis Unit Price 0…" at bounding box center [702, 338] width 902 height 81
